Goal: Information Seeking & Learning: Learn about a topic

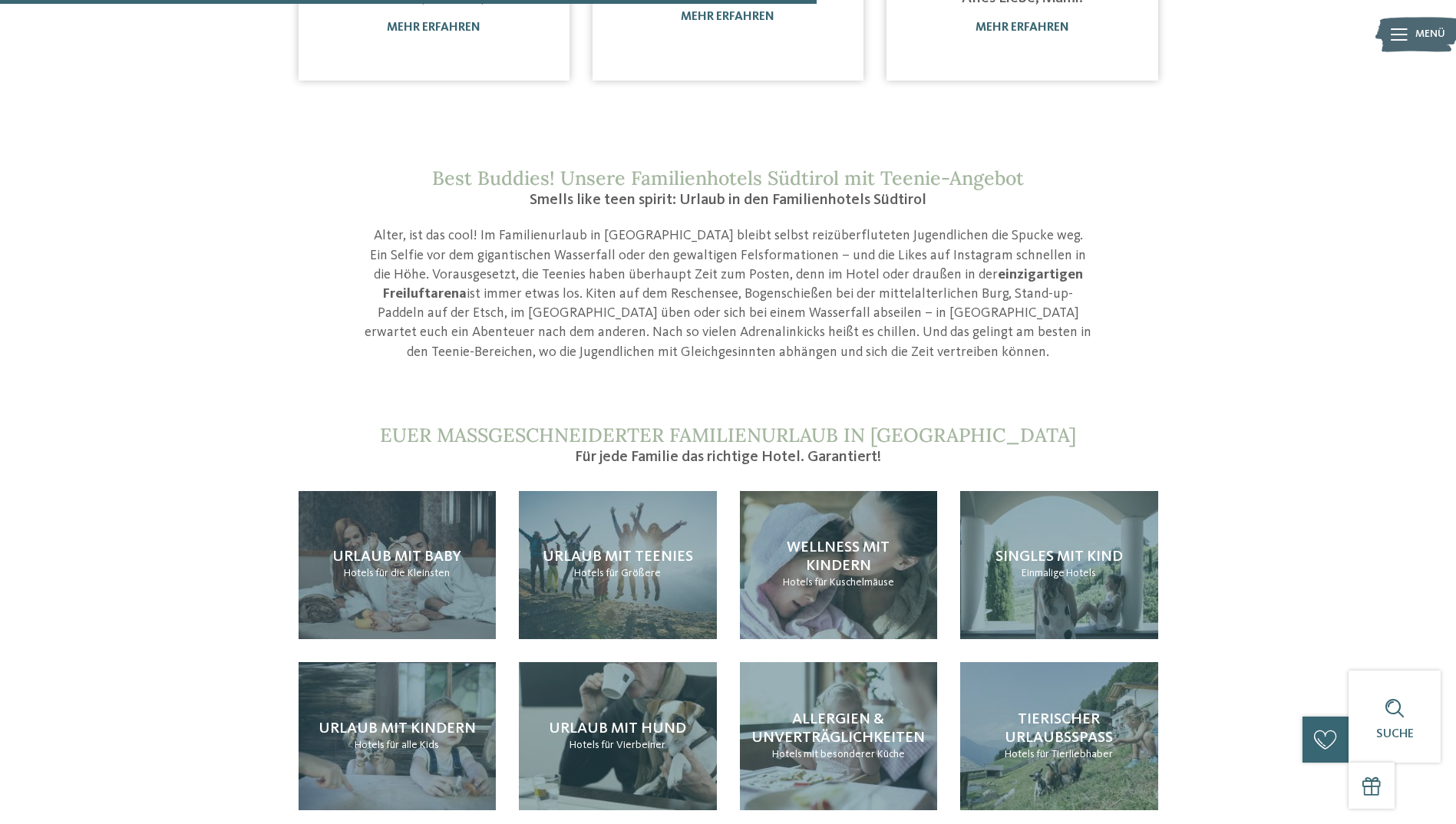
scroll to position [1304, 0]
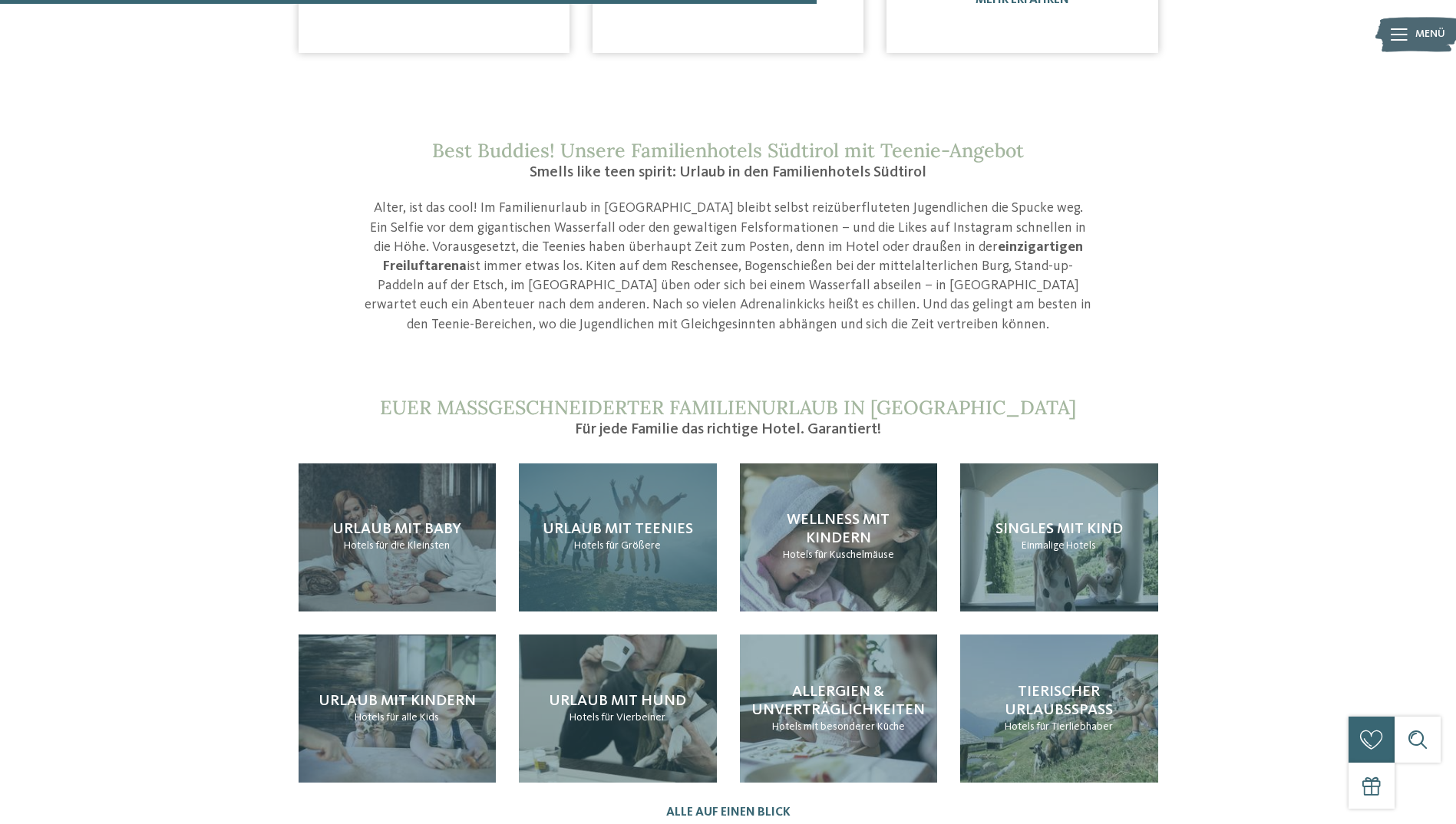
click at [673, 521] on span "Urlaub mit Teenies" at bounding box center [617, 529] width 150 height 15
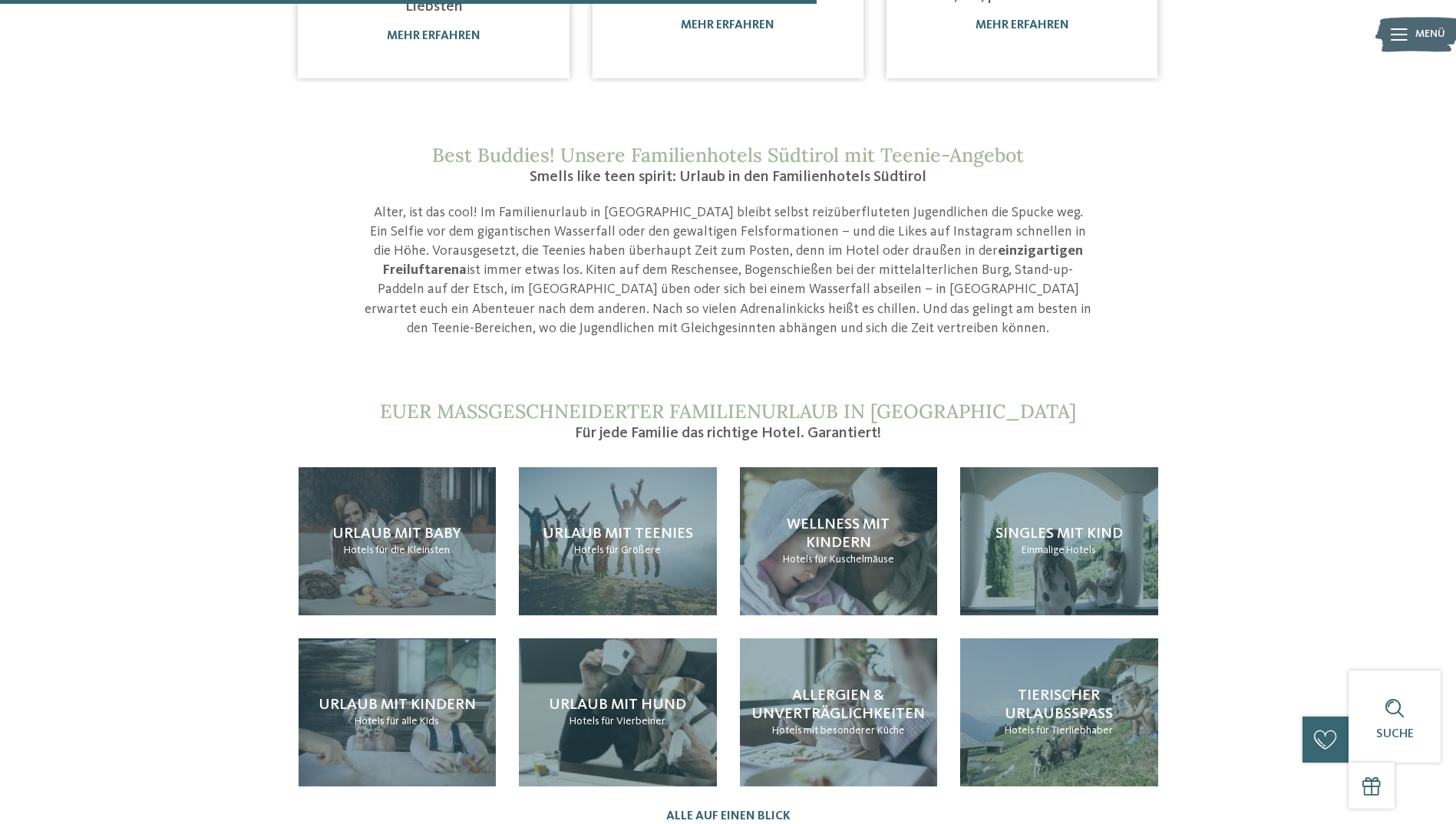
scroll to position [1304, 0]
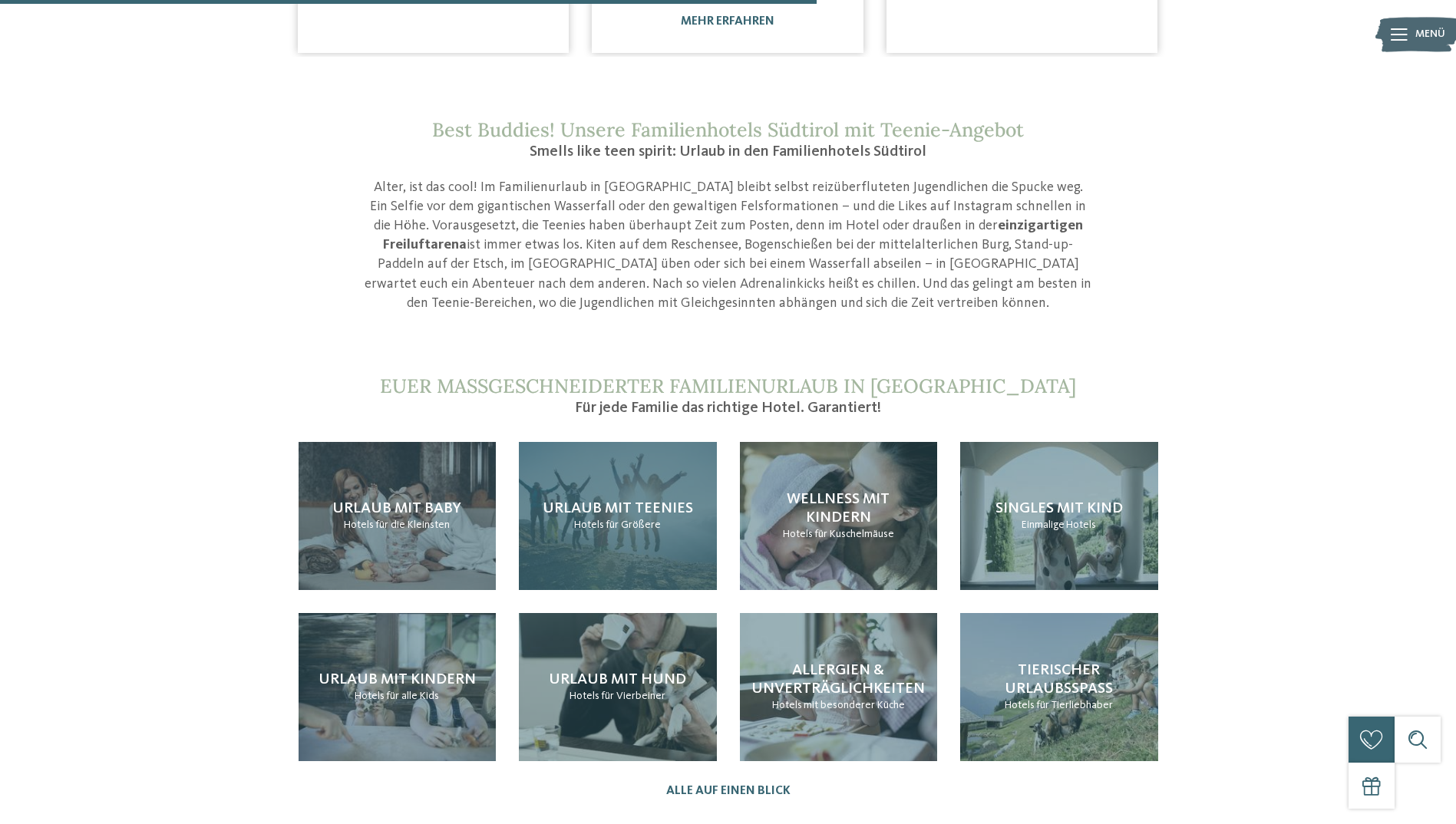
click at [651, 540] on div "Urlaub mit Teenies Hotels für Größere" at bounding box center [617, 515] width 198 height 148
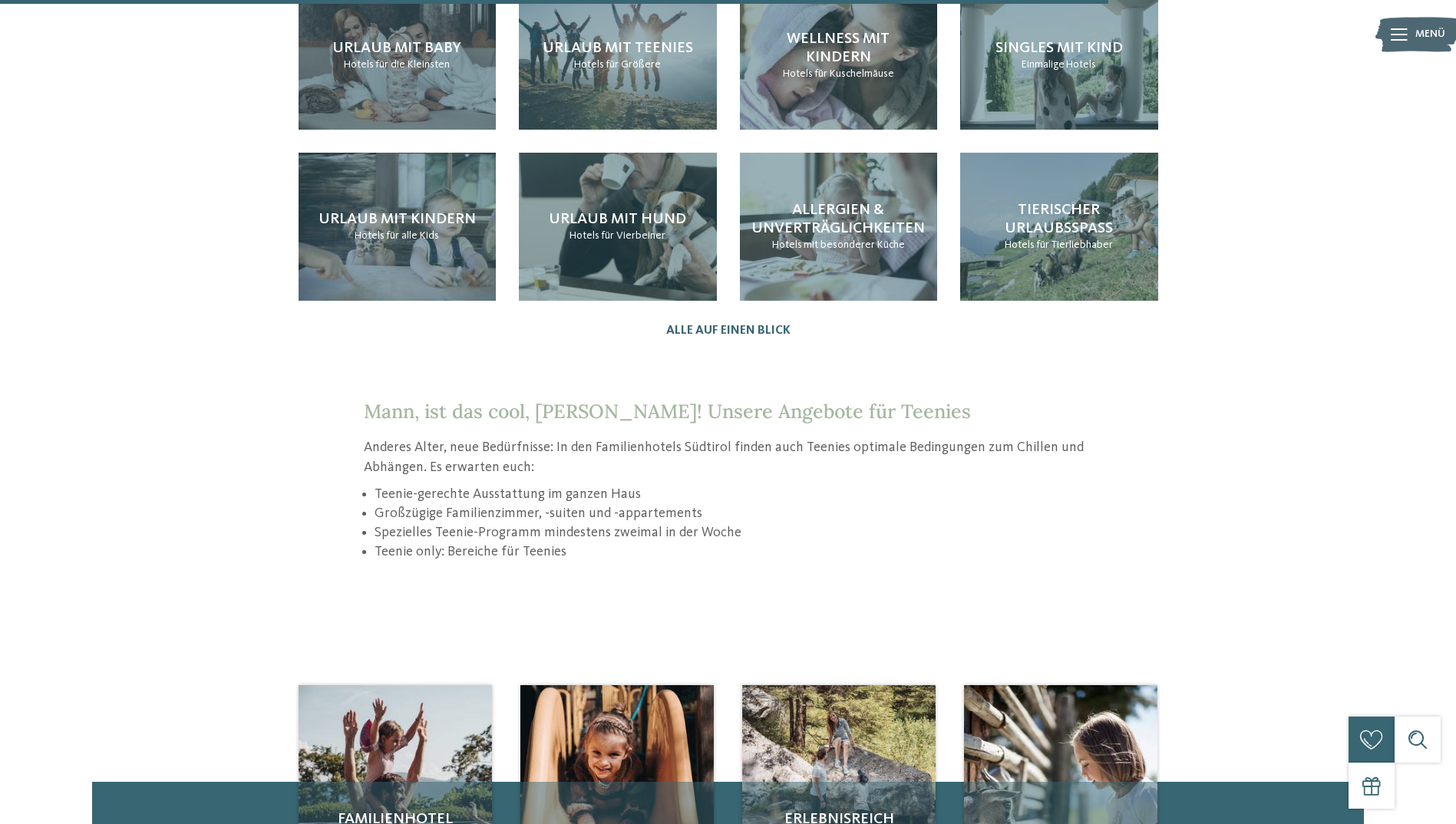
scroll to position [2071, 0]
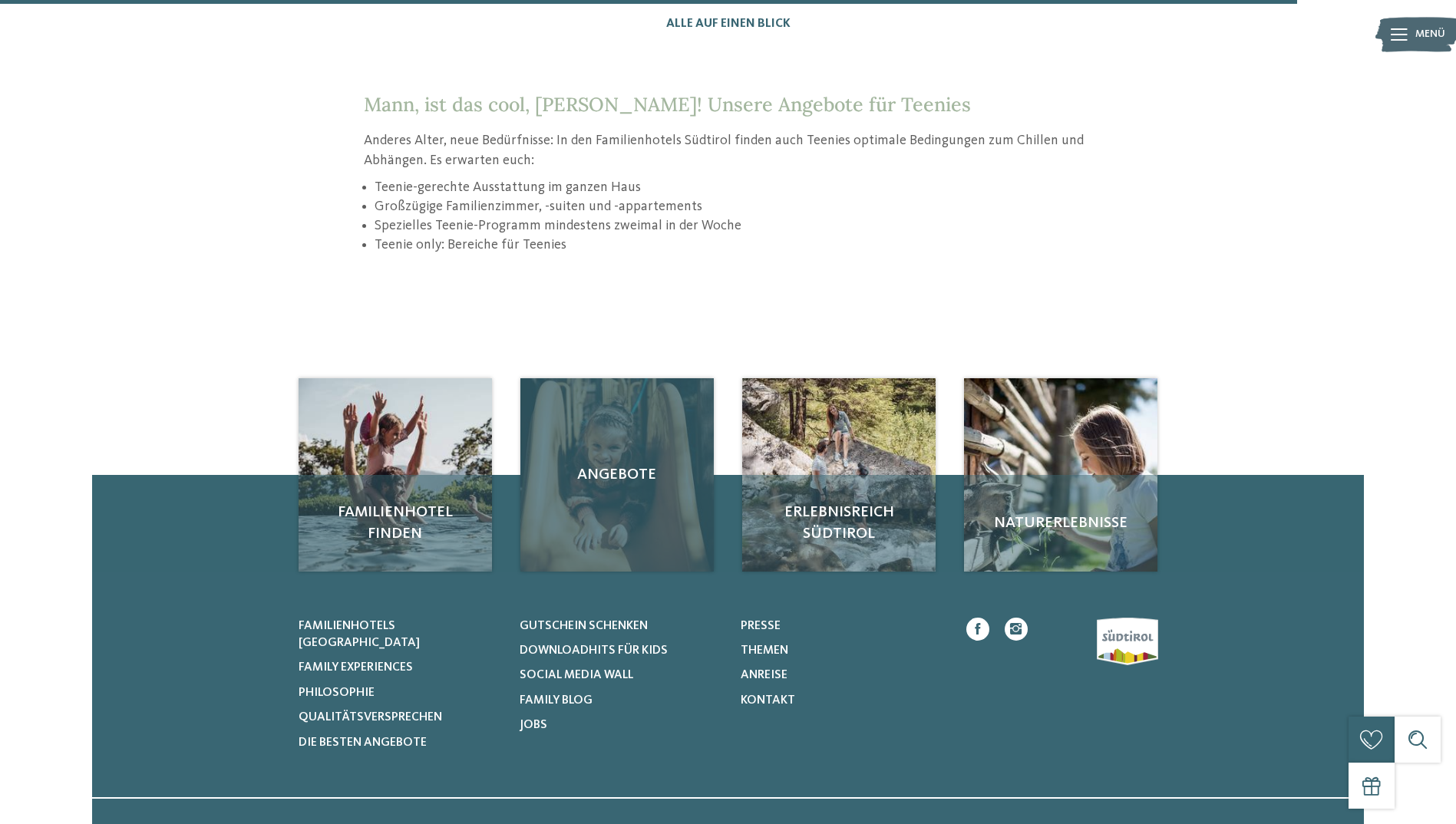
click at [619, 533] on div "Angebote" at bounding box center [617, 475] width 194 height 194
